Goal: Obtain resource: Obtain resource

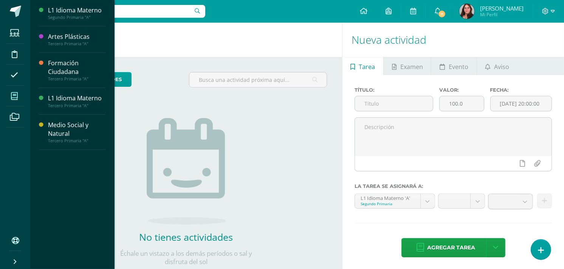
click at [16, 93] on icon at bounding box center [14, 97] width 7 height 8
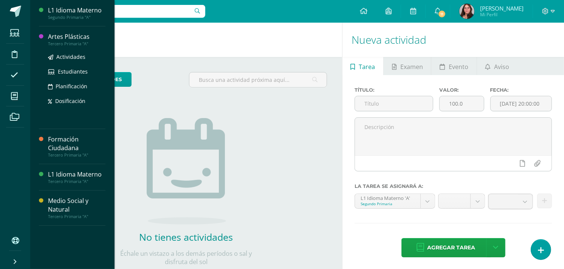
click at [71, 45] on div "Tercero Primaria "A"" at bounding box center [76, 43] width 57 height 5
click at [63, 55] on span "Actividades" at bounding box center [70, 56] width 29 height 7
click at [85, 40] on div "Artes Plásticas" at bounding box center [76, 37] width 57 height 9
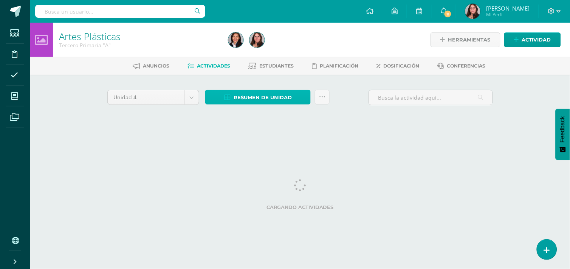
click at [237, 100] on span "Resumen de unidad" at bounding box center [263, 98] width 58 height 14
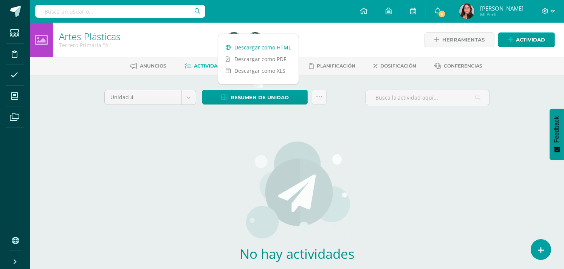
click at [280, 43] on link "Descargar como HTML" at bounding box center [258, 48] width 80 height 12
click at [294, 134] on div "No hay actividades Este curso no tiene ninguna actividad en esta Unidad, puedes…" at bounding box center [297, 218] width 223 height 184
click at [186, 101] on body "Estudiantes Disciplina Asistencia Mis cursos Archivos Soporte Centro de ayuda Ú…" at bounding box center [282, 162] width 564 height 325
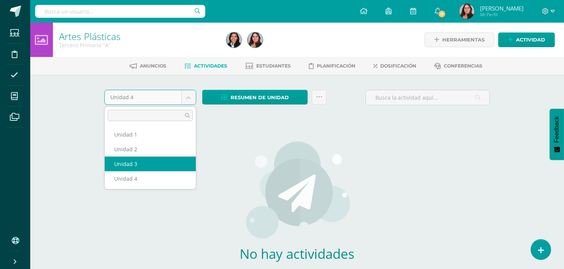
select select "Unidad 3"
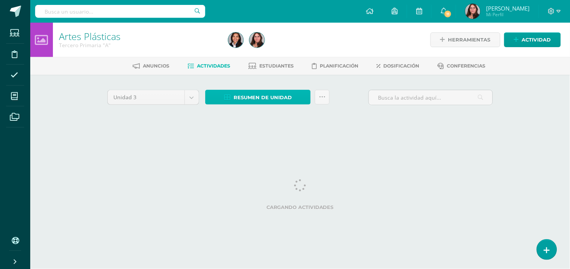
click at [266, 94] on span "Resumen de unidad" at bounding box center [263, 98] width 58 height 14
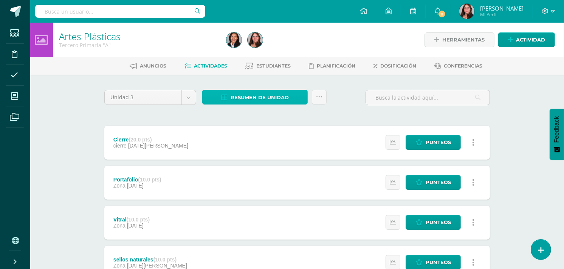
click at [305, 96] on link "Resumen de unidad" at bounding box center [254, 97] width 105 height 15
click at [315, 95] on link at bounding box center [319, 97] width 15 height 15
click at [297, 93] on link "Resumen de unidad" at bounding box center [254, 97] width 105 height 15
click at [242, 98] on span "Resumen de unidad" at bounding box center [260, 98] width 58 height 14
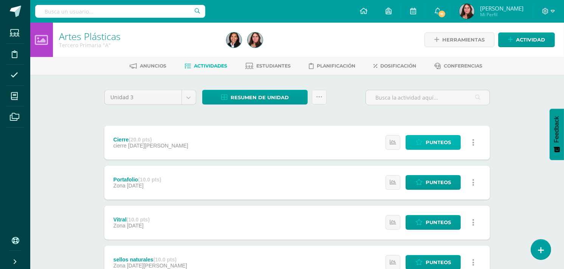
click at [440, 144] on span "Punteos" at bounding box center [438, 143] width 25 height 14
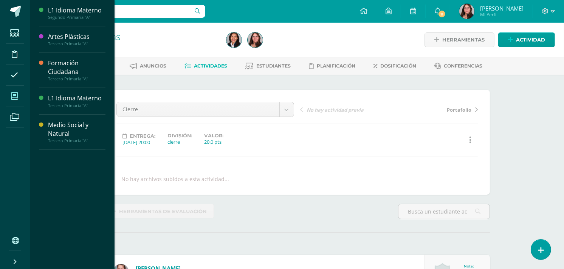
click at [16, 97] on icon at bounding box center [14, 97] width 7 height 8
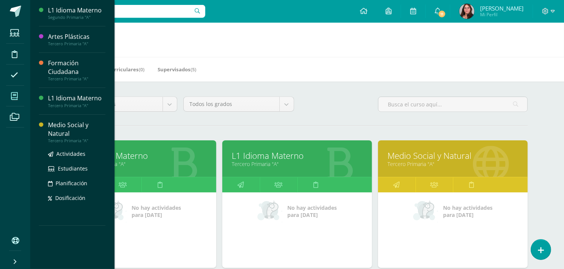
click at [53, 129] on div "Medio Social y Natural" at bounding box center [76, 129] width 57 height 17
click at [77, 155] on span "Actividades" at bounding box center [70, 153] width 29 height 7
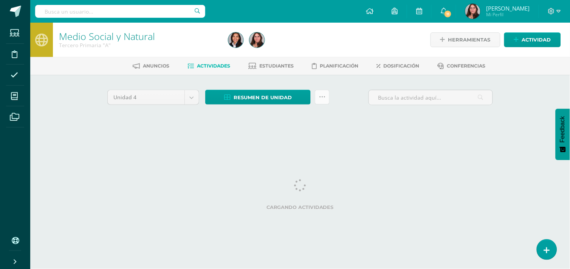
click at [321, 97] on icon at bounding box center [322, 97] width 6 height 6
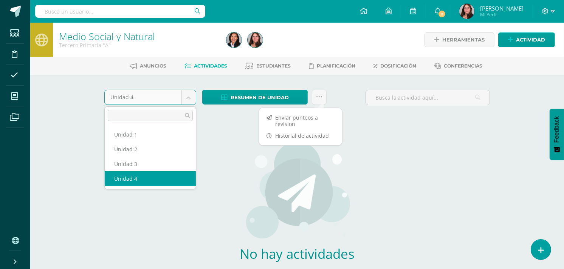
click at [188, 97] on body "Estudiantes Disciplina Asistencia Mis cursos Archivos Soporte Centro de ayuda Ú…" at bounding box center [282, 162] width 564 height 325
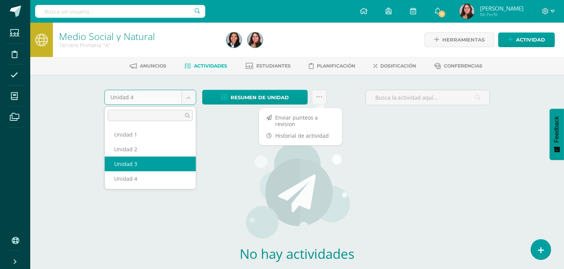
select select "Unidad 3"
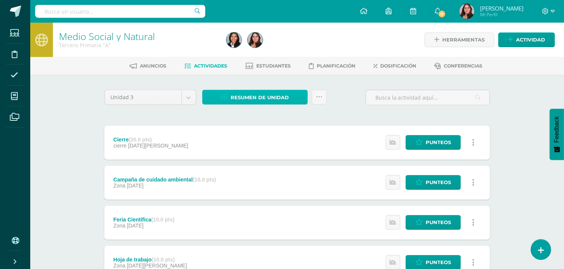
click at [288, 101] on link "Resumen de unidad" at bounding box center [254, 97] width 105 height 15
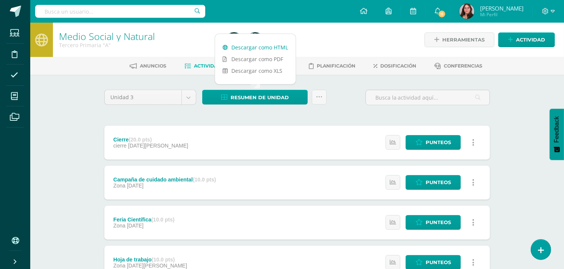
click at [277, 48] on link "Descargar como HTML" at bounding box center [255, 48] width 80 height 12
